Goal: Information Seeking & Learning: Learn about a topic

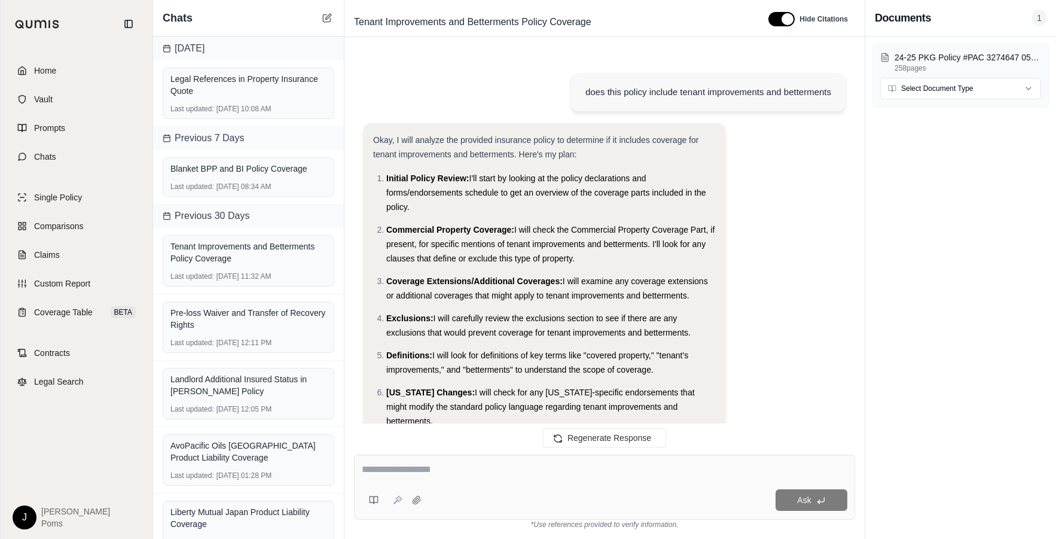
scroll to position [12410, 0]
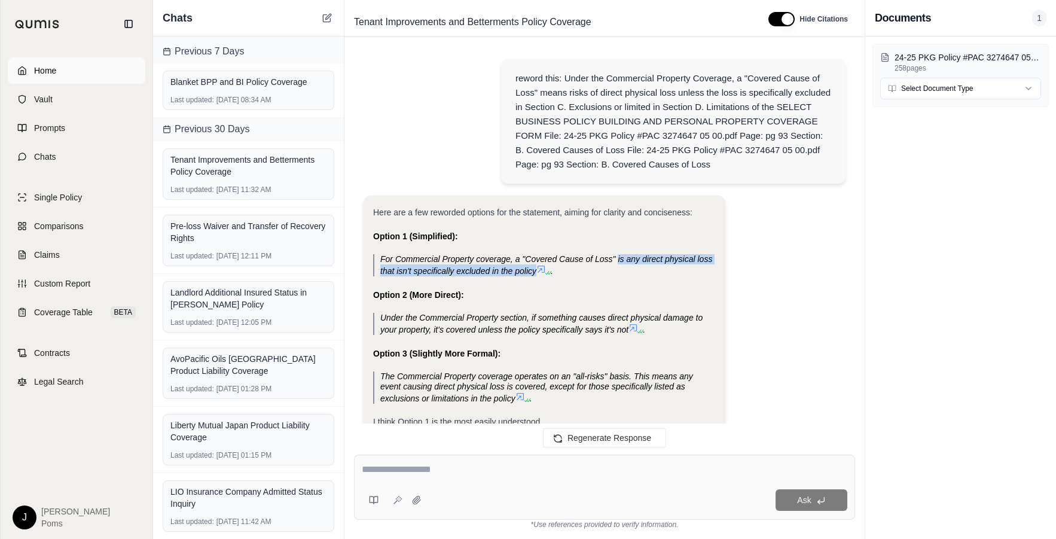
click at [54, 75] on span "Home" at bounding box center [45, 71] width 22 height 12
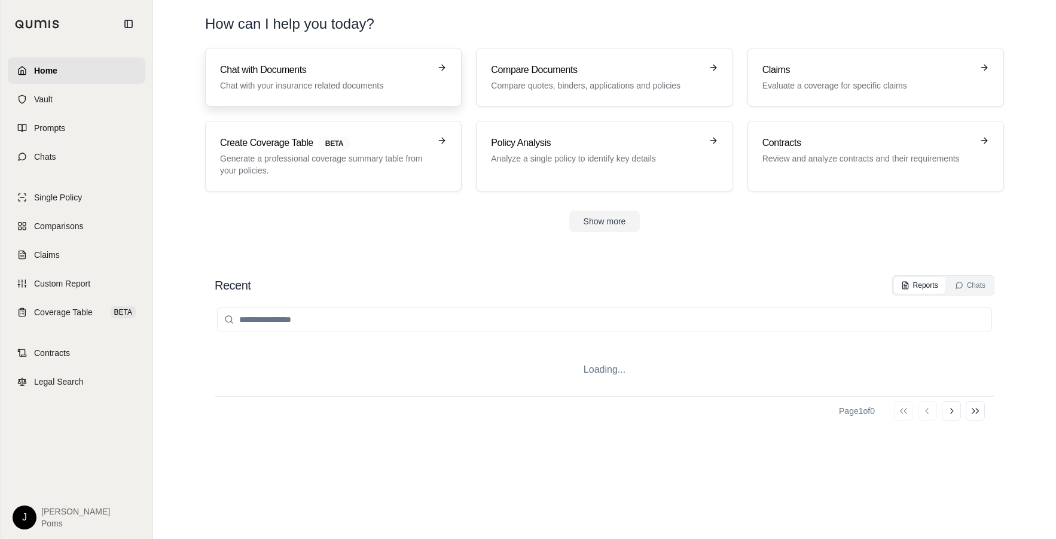
click at [317, 71] on h3 "Chat with Documents" at bounding box center [325, 70] width 210 height 14
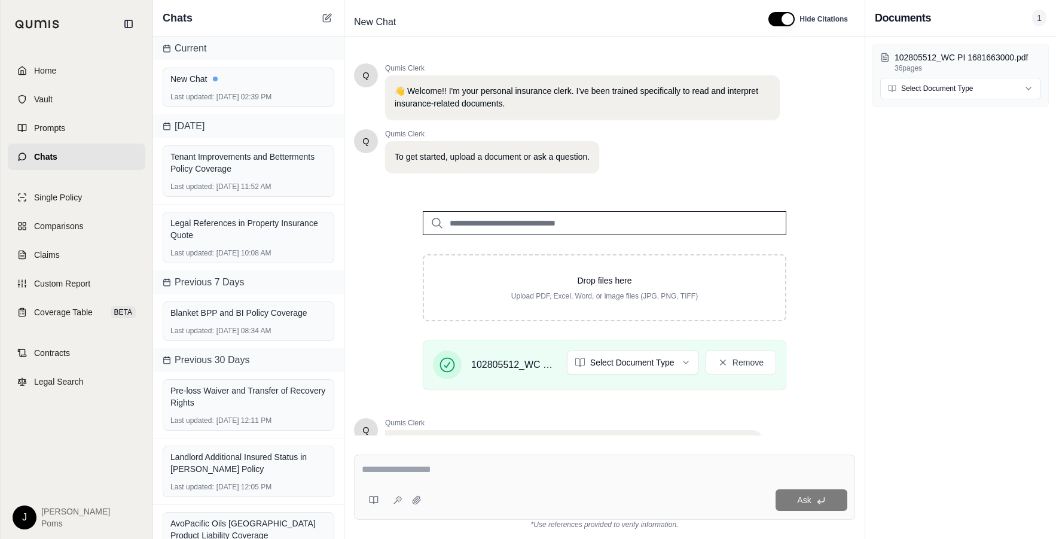
scroll to position [116, 0]
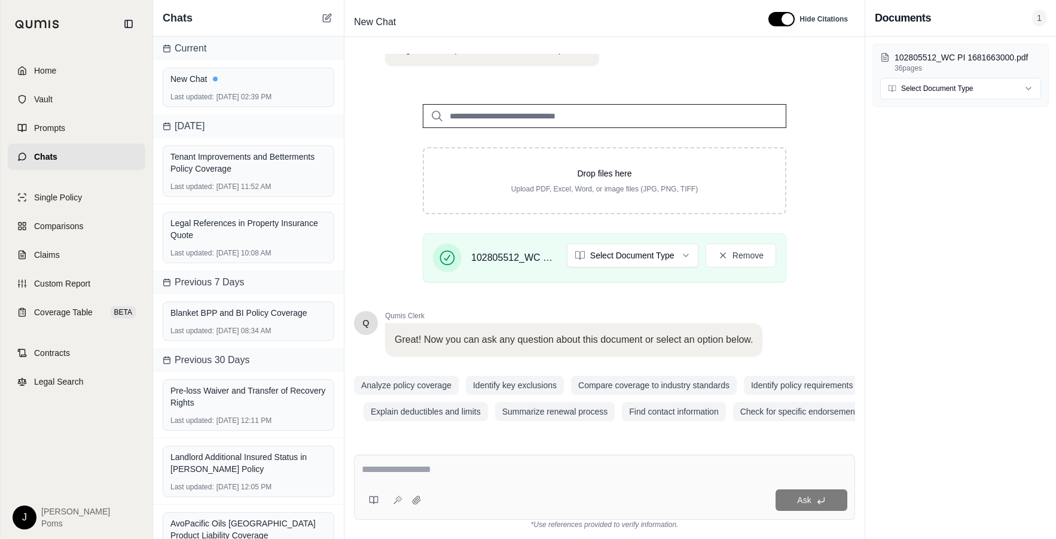
drag, startPoint x: 421, startPoint y: 466, endPoint x: 457, endPoint y: 460, distance: 36.9
click at [430, 463] on textarea at bounding box center [604, 469] width 485 height 14
type textarea "**********"
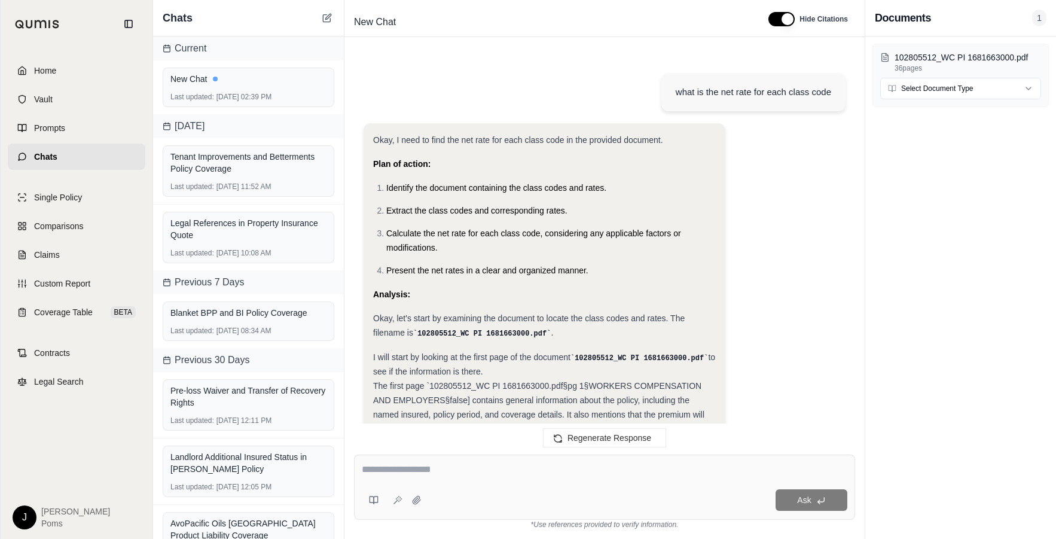
scroll to position [954, 0]
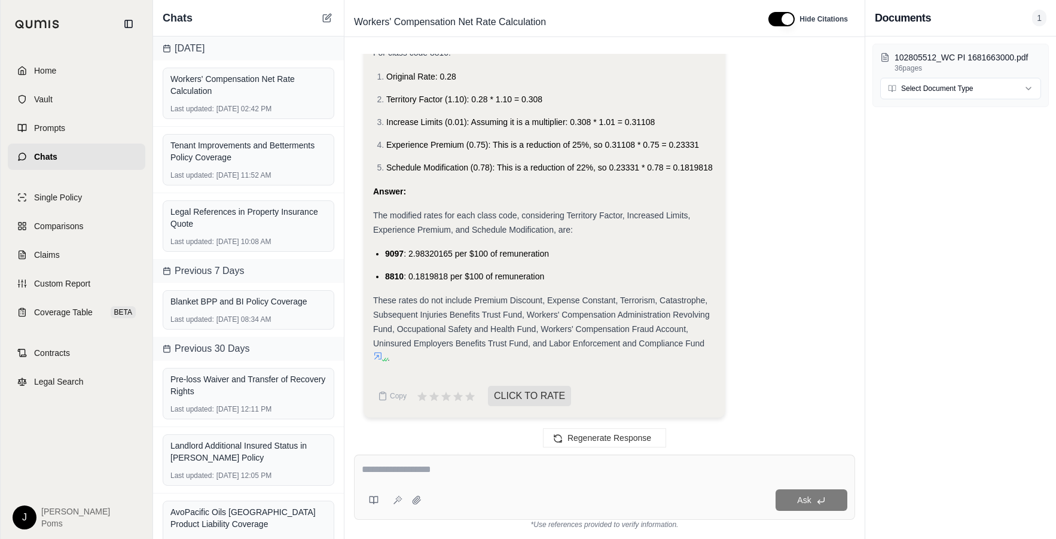
click at [412, 470] on textarea at bounding box center [604, 469] width 485 height 14
type textarea "**********"
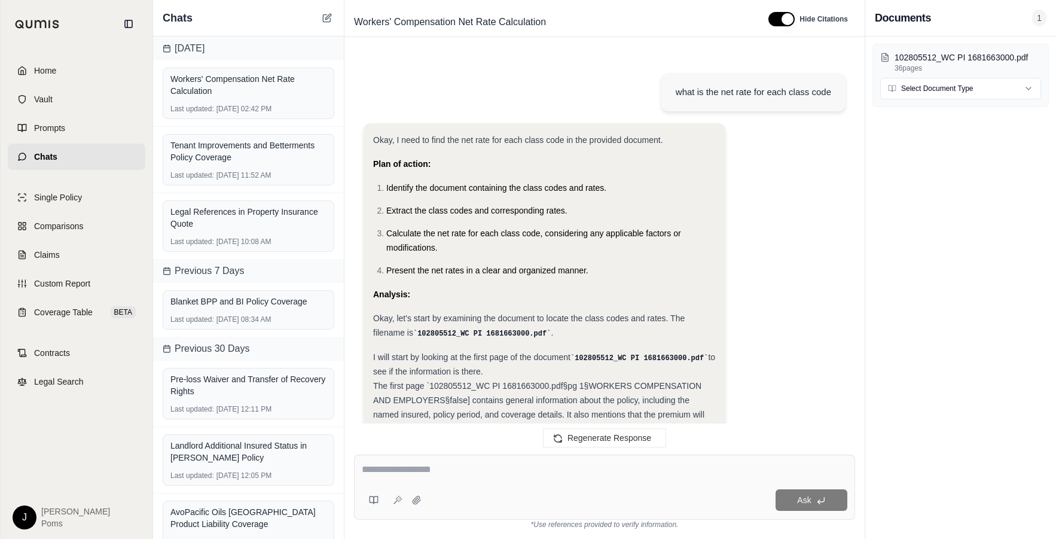
scroll to position [1604, 0]
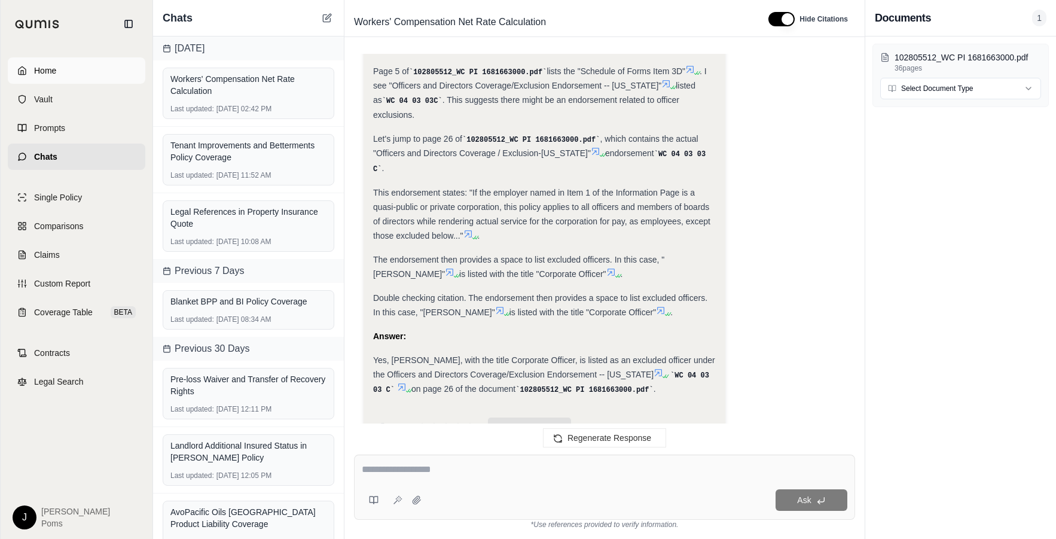
click at [38, 66] on span "Home" at bounding box center [45, 71] width 22 height 12
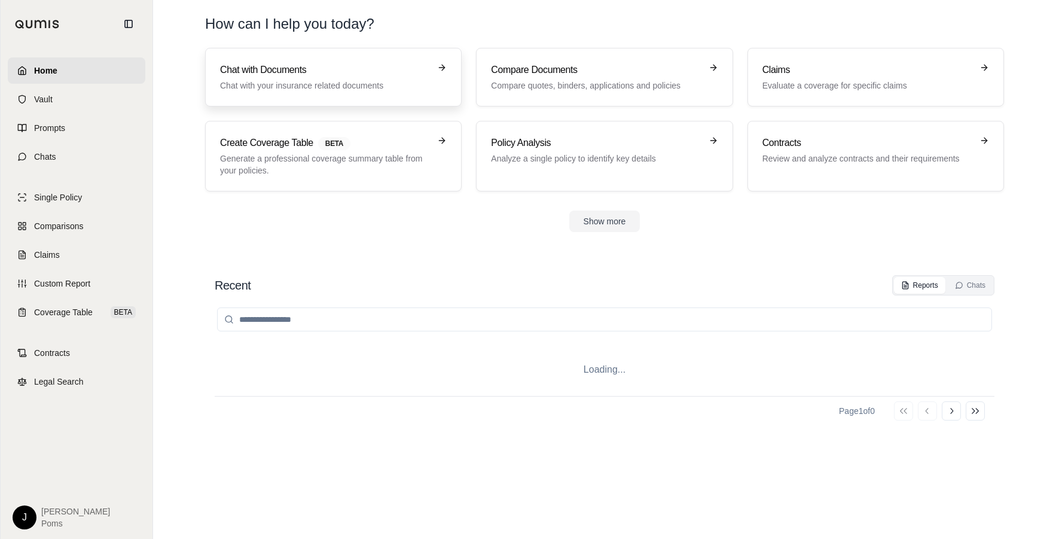
click at [325, 74] on h3 "Chat with Documents" at bounding box center [325, 70] width 210 height 14
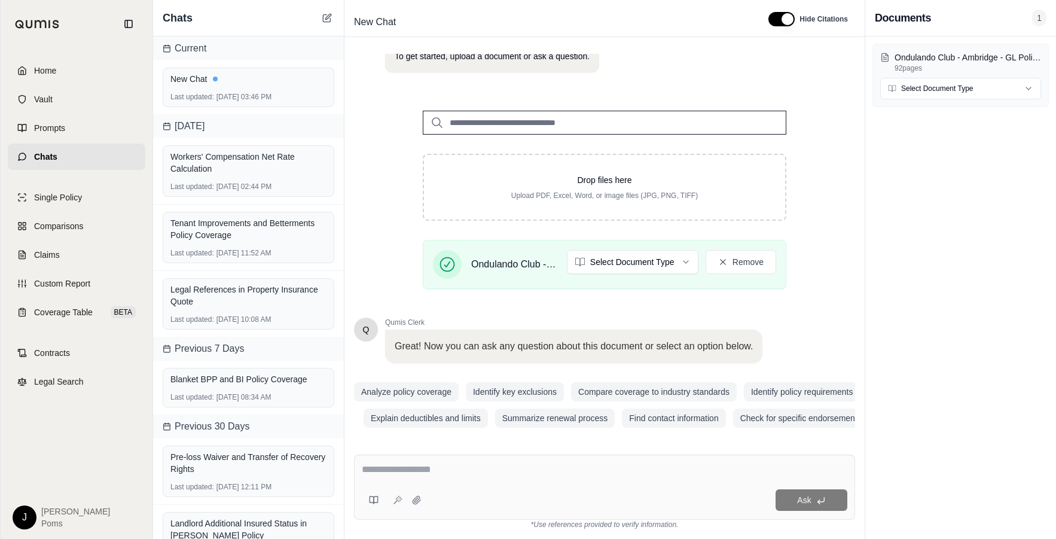
scroll to position [116, 0]
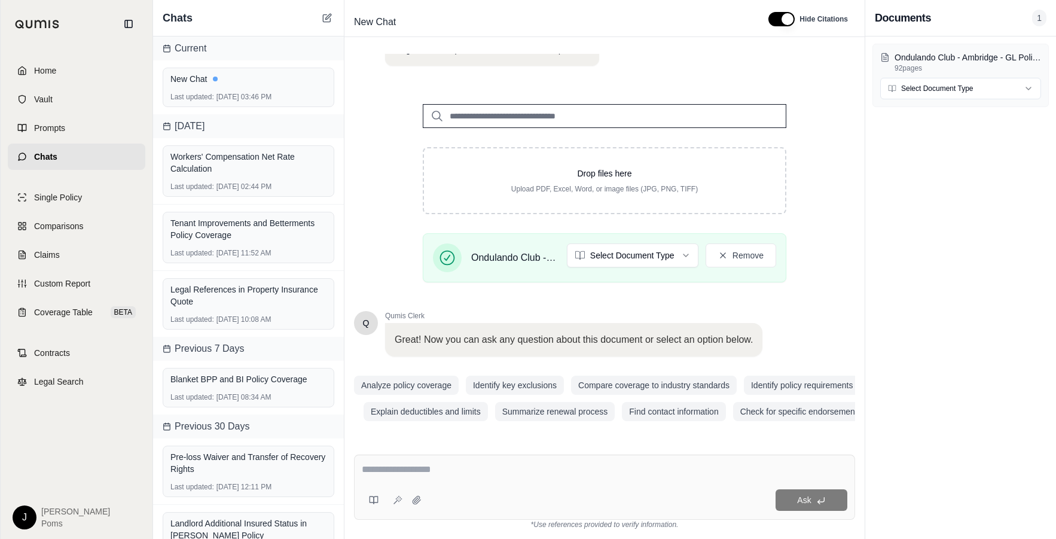
click at [371, 472] on textarea at bounding box center [604, 469] width 485 height 14
type textarea "*"
type textarea "**********"
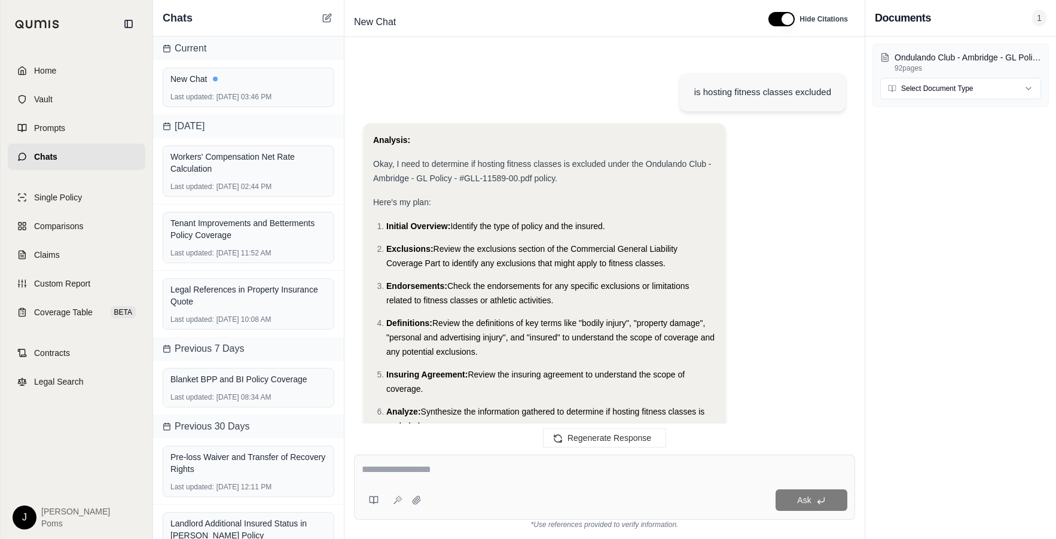
scroll to position [830, 0]
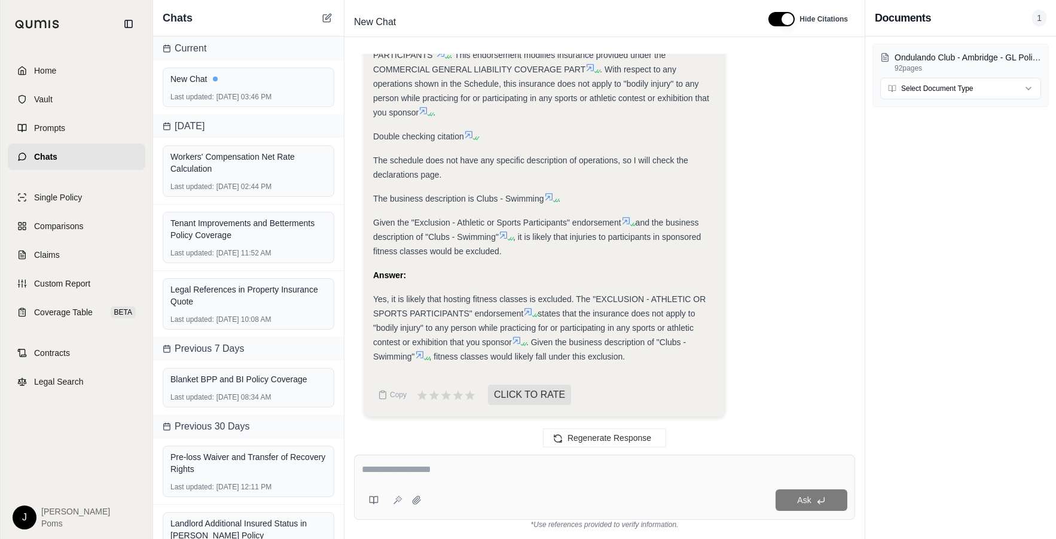
click at [471, 478] on div at bounding box center [604, 471] width 485 height 19
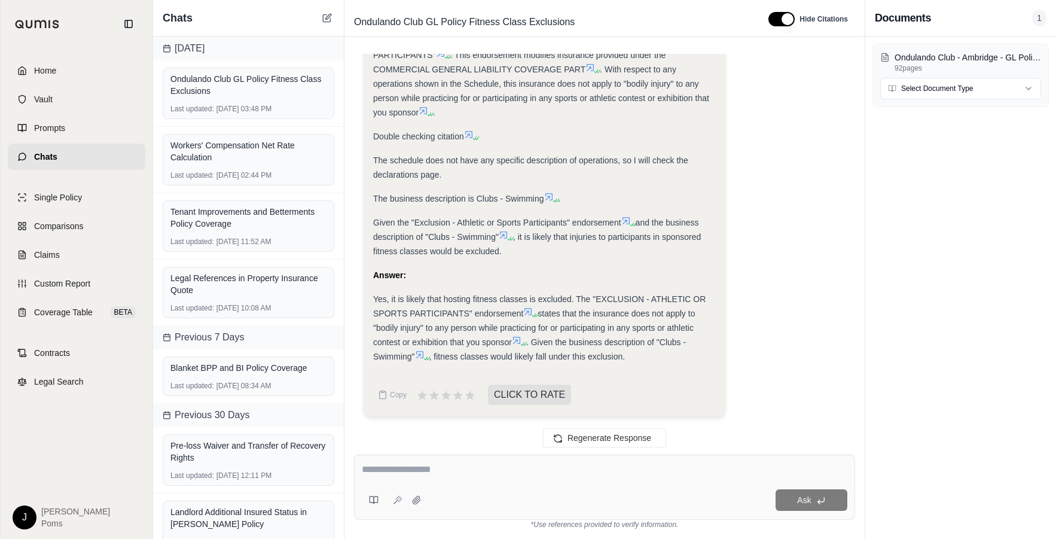
click at [466, 463] on textarea at bounding box center [604, 469] width 485 height 14
click at [566, 464] on textarea at bounding box center [604, 469] width 485 height 14
click at [527, 310] on icon at bounding box center [527, 311] width 7 height 7
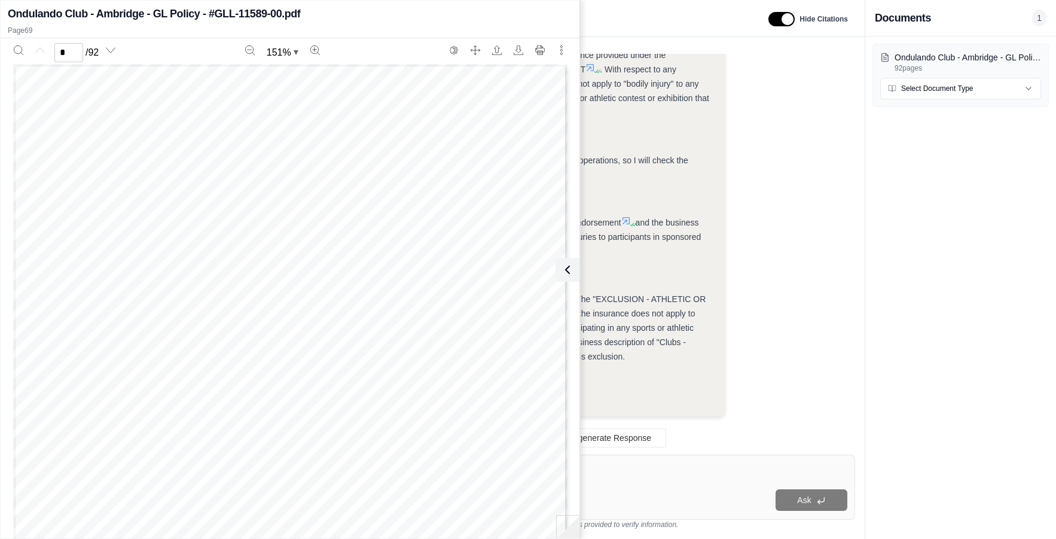
scroll to position [0, 0]
type input "**"
click at [572, 169] on div "POLICY NUMBER: GLL - 11589 - 00 COMMERCIAL GENERAL LIABILITY CG 20 01 04 13 THI…" at bounding box center [290, 333] width 564 height 539
click at [570, 276] on icon at bounding box center [565, 269] width 14 height 14
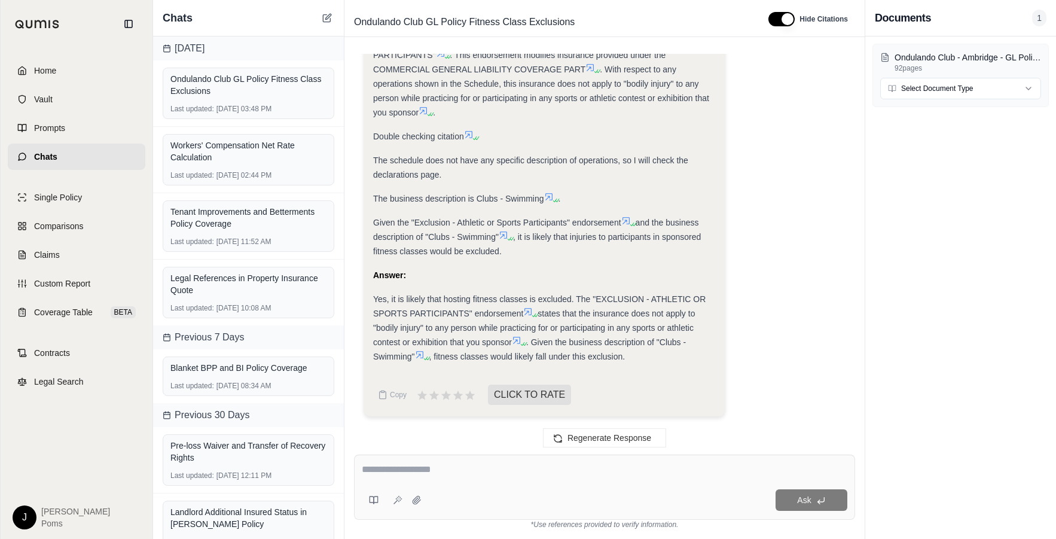
click at [445, 474] on textarea at bounding box center [604, 469] width 485 height 14
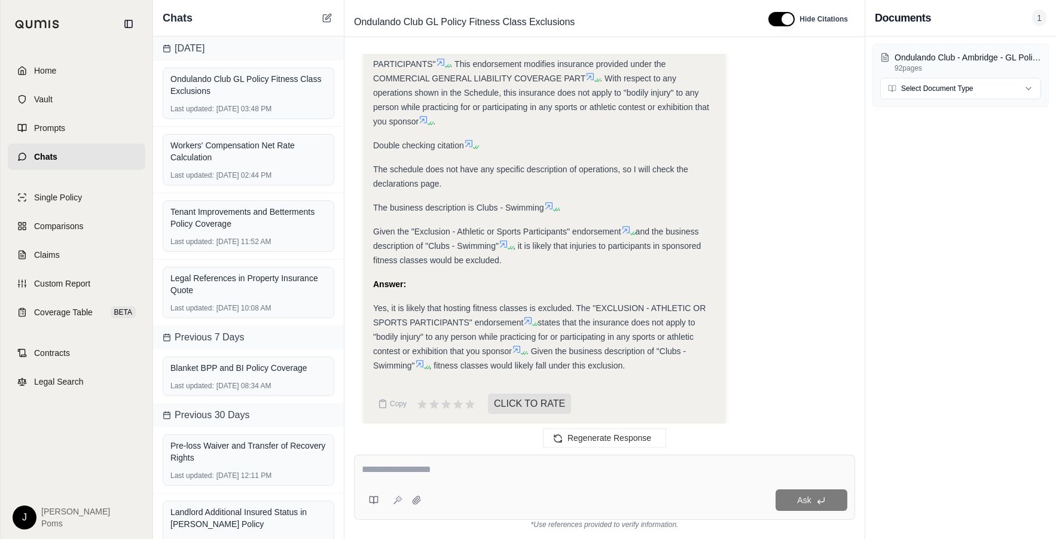
scroll to position [830, 0]
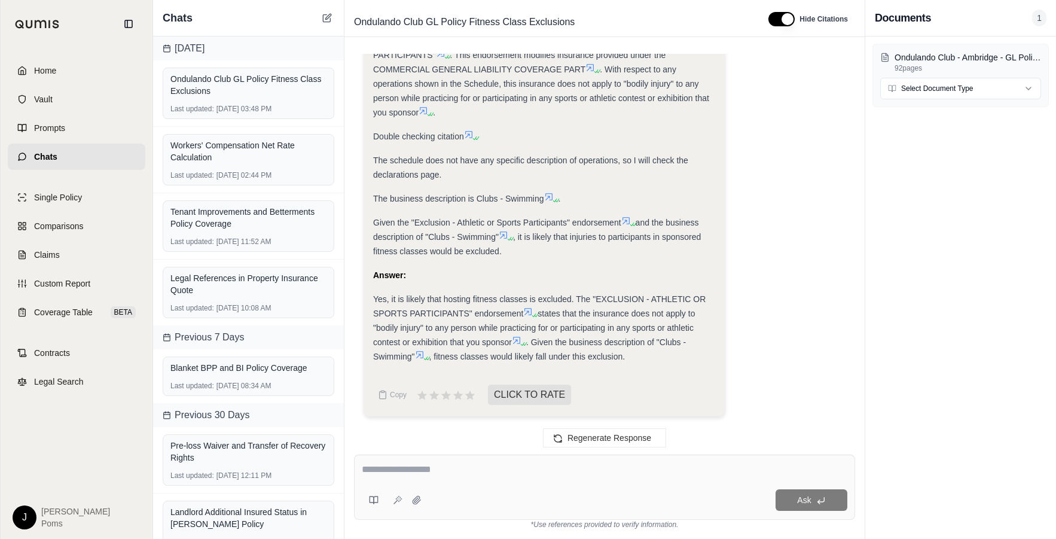
click at [439, 472] on textarea at bounding box center [604, 469] width 485 height 14
type textarea "**********"
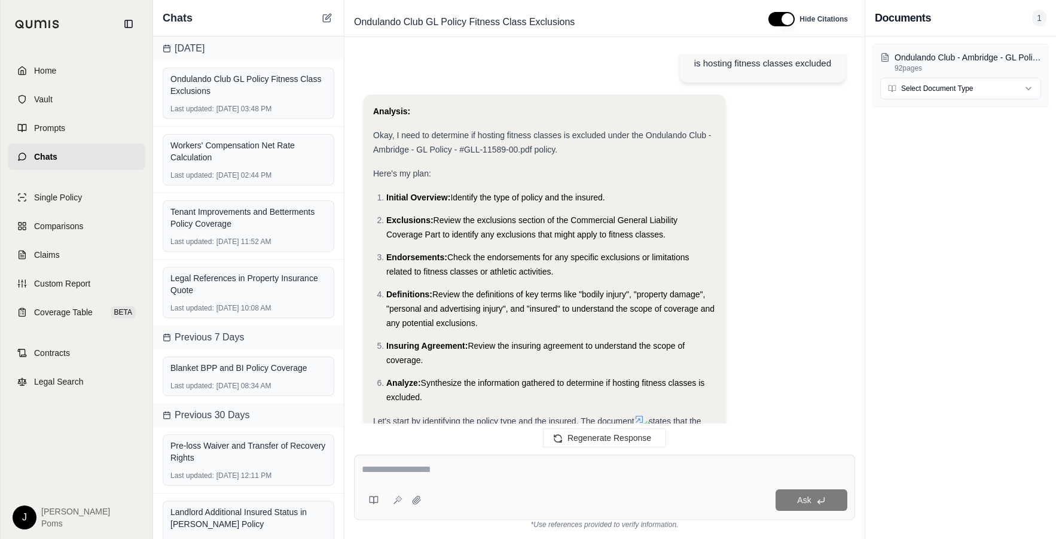
scroll to position [0, 0]
